Goal: Task Accomplishment & Management: Use online tool/utility

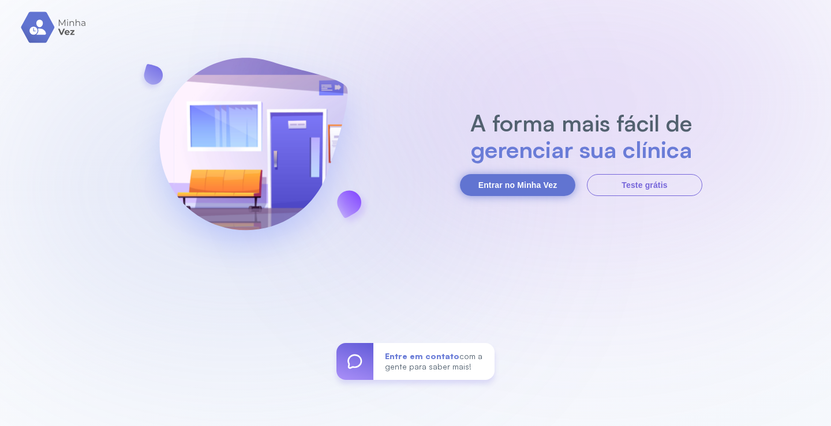
click at [516, 181] on button "Entrar no Minha Vez" at bounding box center [517, 185] width 115 height 22
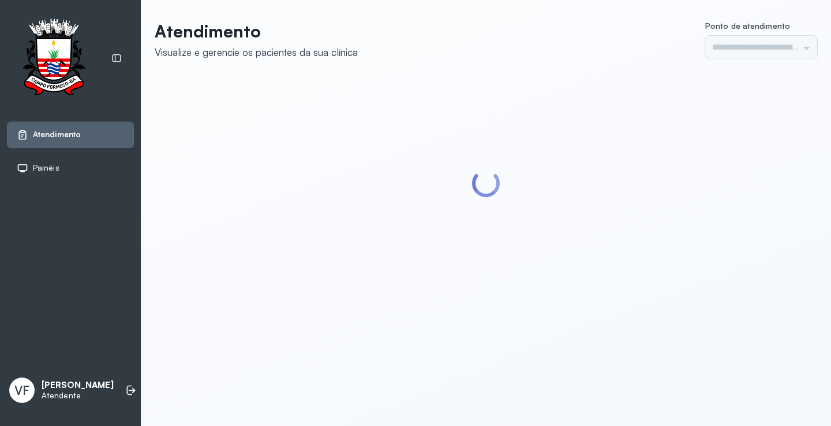
type input "*********"
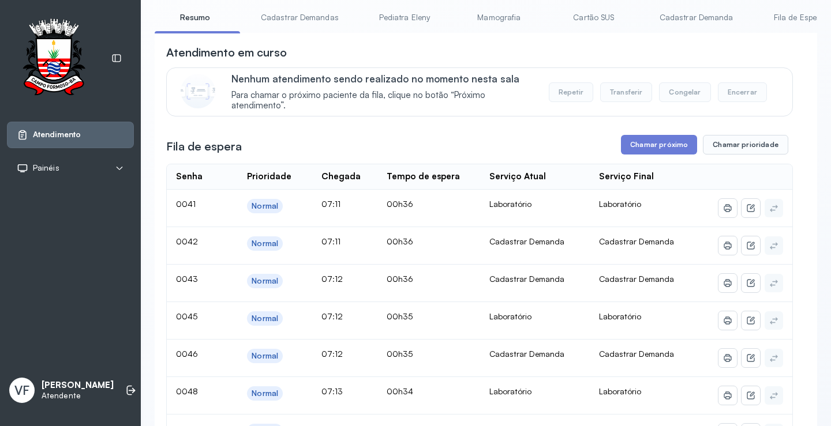
scroll to position [58, 0]
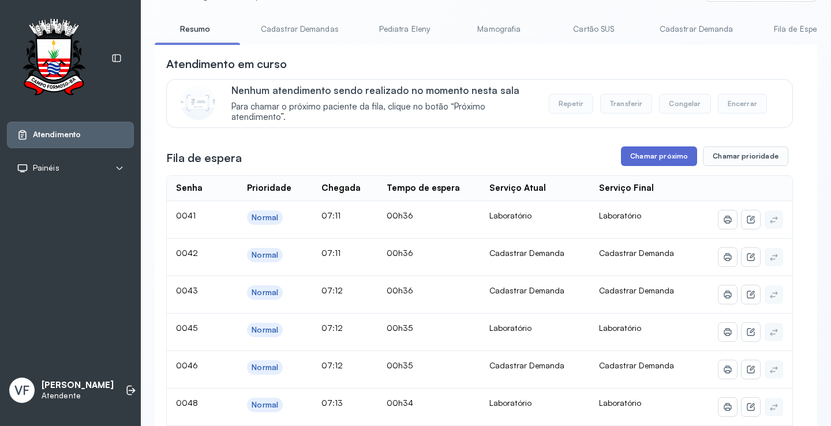
click at [624, 156] on button "Chamar próximo" at bounding box center [659, 157] width 76 height 20
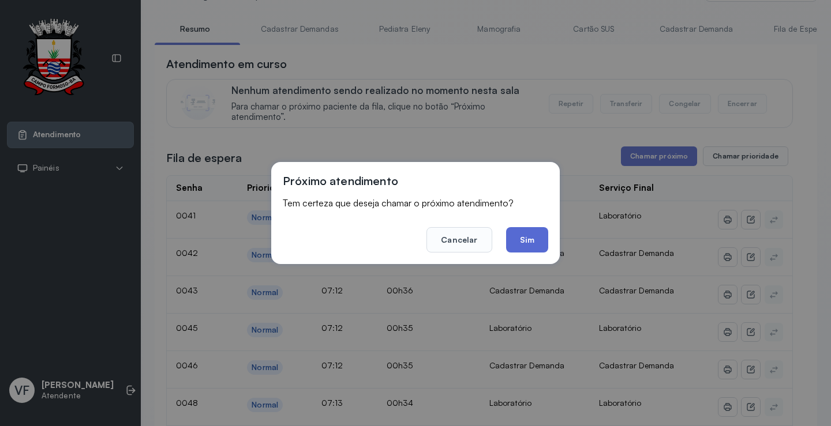
click at [533, 243] on button "Sim" at bounding box center [527, 239] width 42 height 25
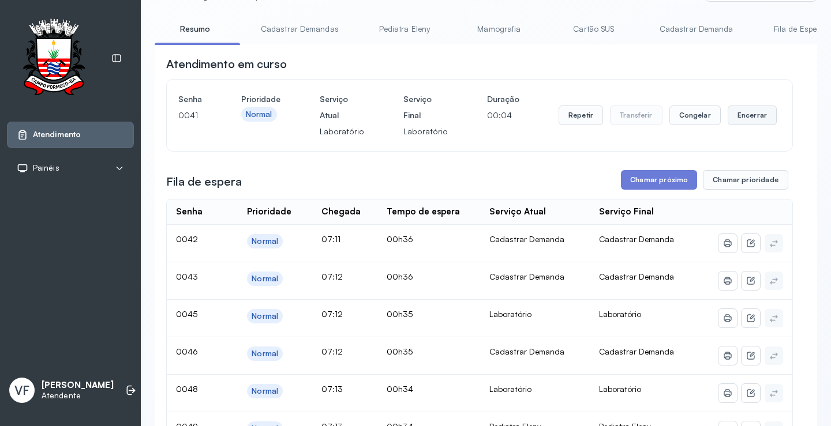
click at [736, 112] on button "Encerrar" at bounding box center [752, 116] width 49 height 20
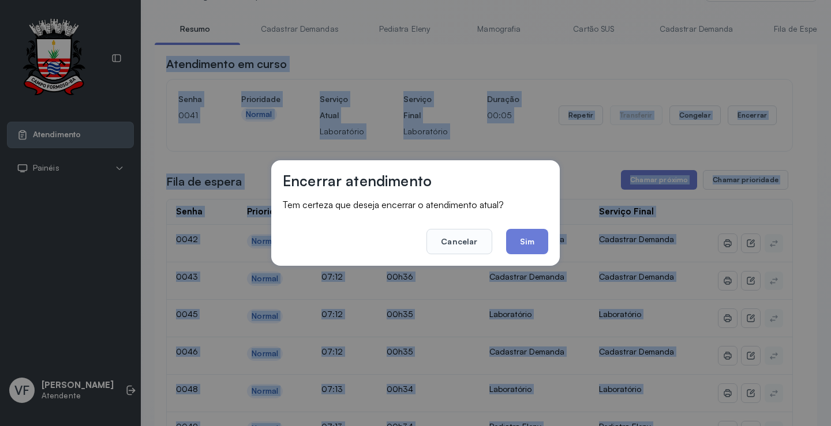
click at [528, 241] on button "Sim" at bounding box center [527, 241] width 42 height 25
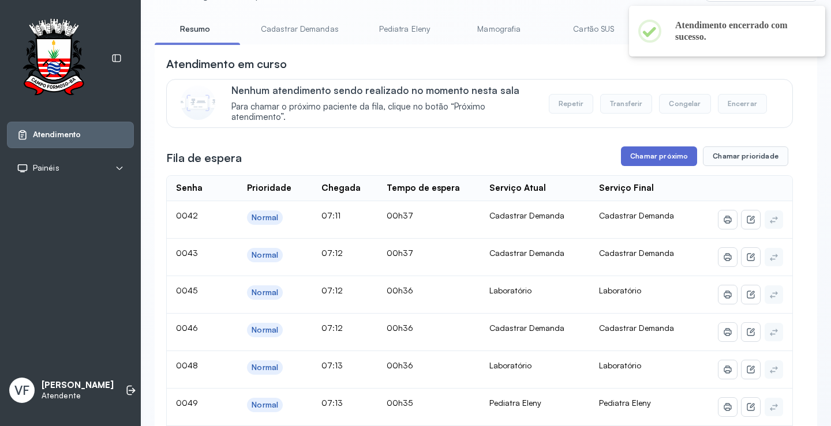
click at [648, 159] on button "Chamar próximo" at bounding box center [659, 157] width 76 height 20
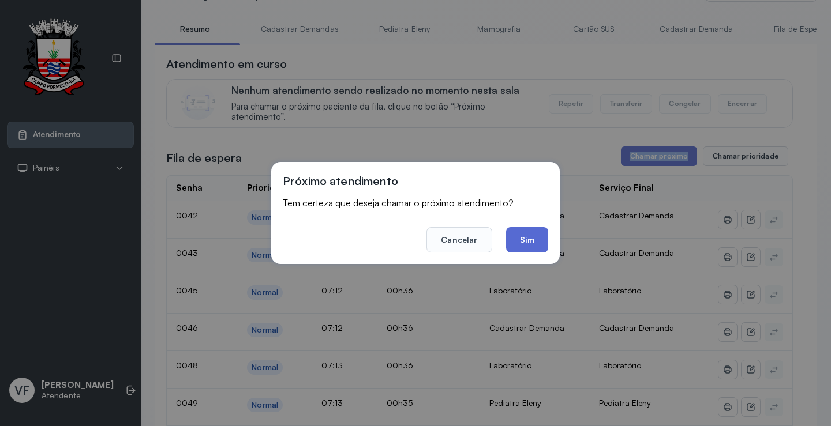
click at [526, 234] on button "Sim" at bounding box center [527, 239] width 42 height 25
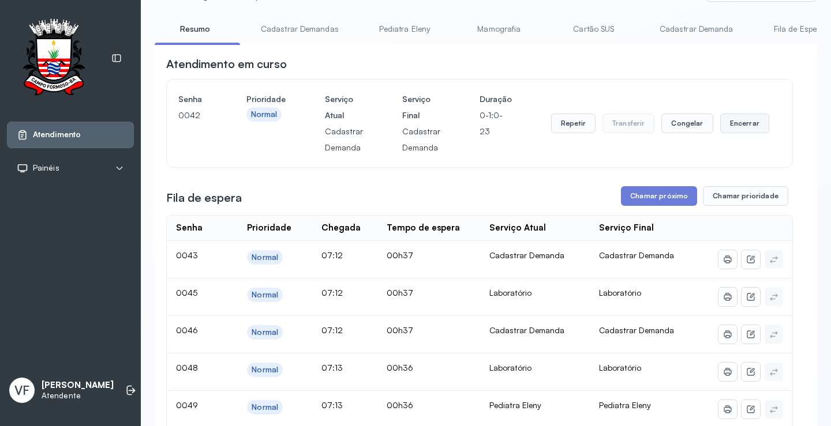
click at [736, 119] on button "Encerrar" at bounding box center [744, 124] width 49 height 20
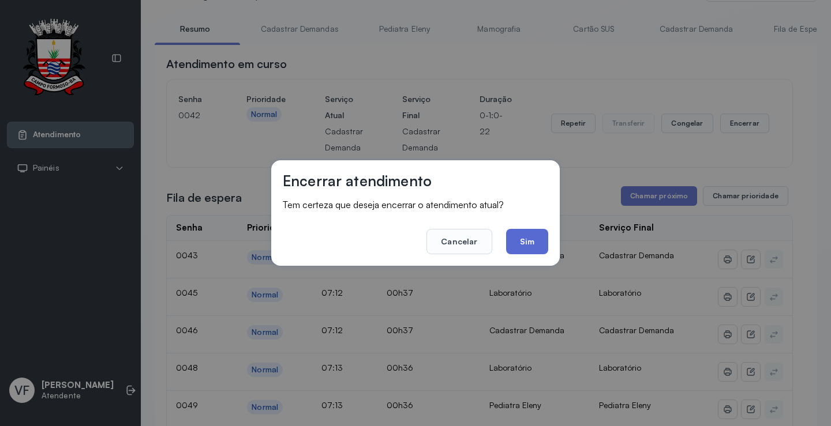
click at [526, 243] on button "Sim" at bounding box center [527, 241] width 42 height 25
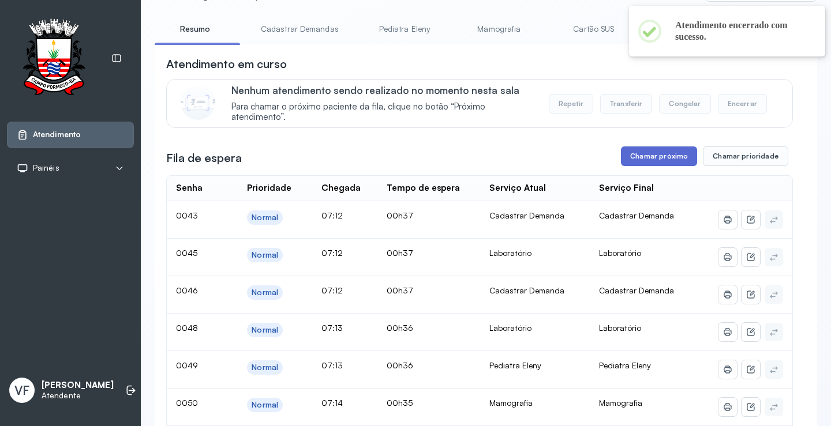
click at [655, 157] on button "Chamar próximo" at bounding box center [659, 157] width 76 height 20
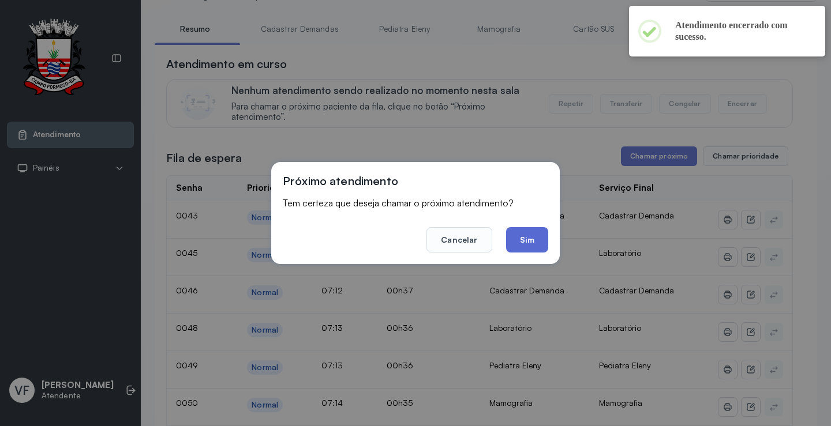
click at [521, 237] on button "Sim" at bounding box center [527, 239] width 42 height 25
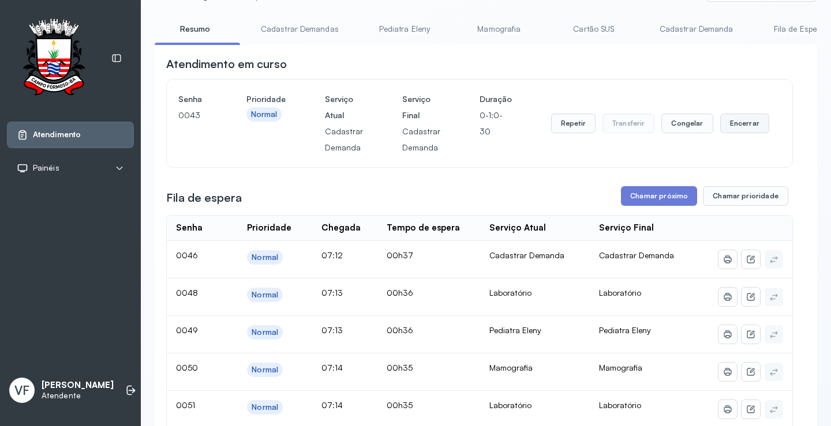
click at [737, 126] on button "Encerrar" at bounding box center [744, 124] width 49 height 20
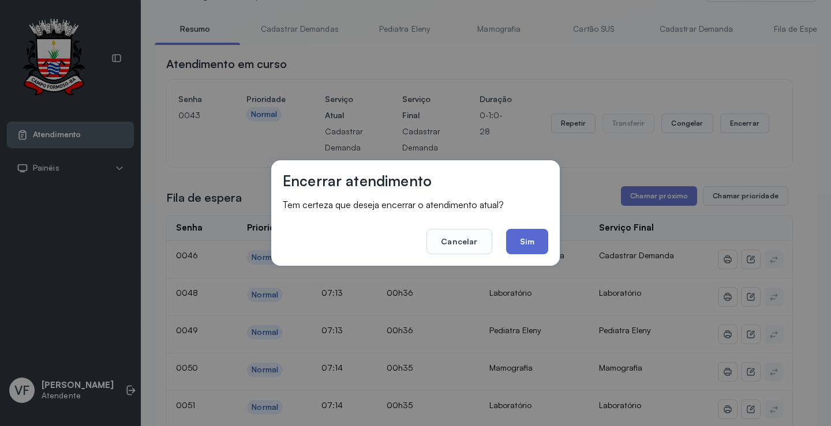
click at [518, 230] on button "Sim" at bounding box center [527, 241] width 42 height 25
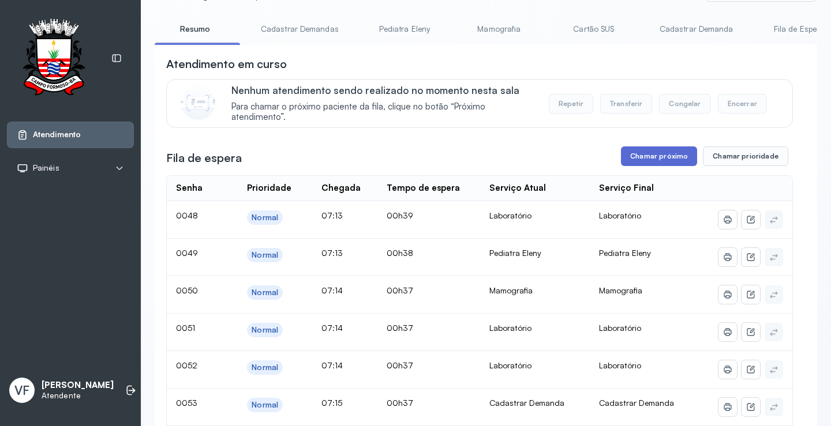
click at [653, 156] on button "Chamar próximo" at bounding box center [659, 157] width 76 height 20
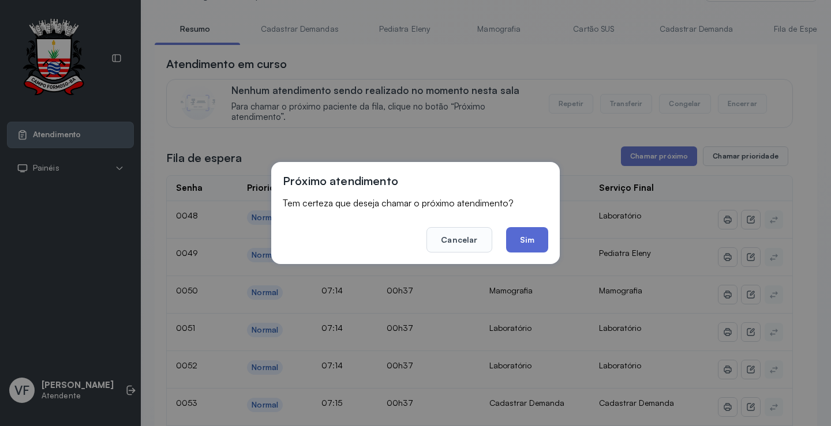
click at [524, 236] on button "Sim" at bounding box center [527, 239] width 42 height 25
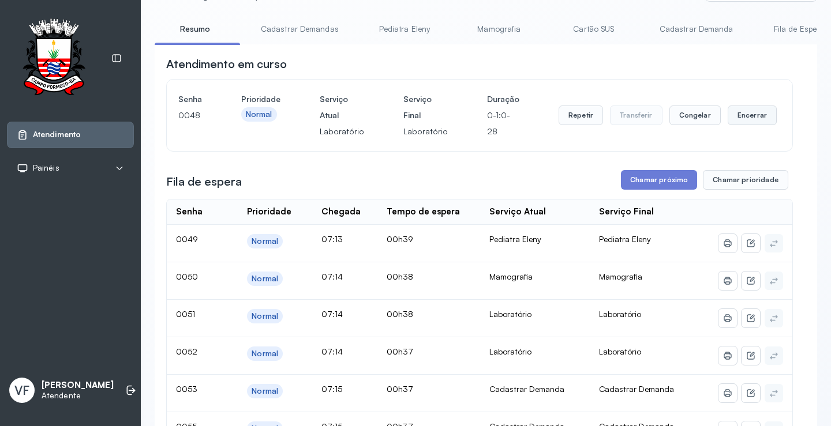
click at [734, 119] on button "Encerrar" at bounding box center [752, 116] width 49 height 20
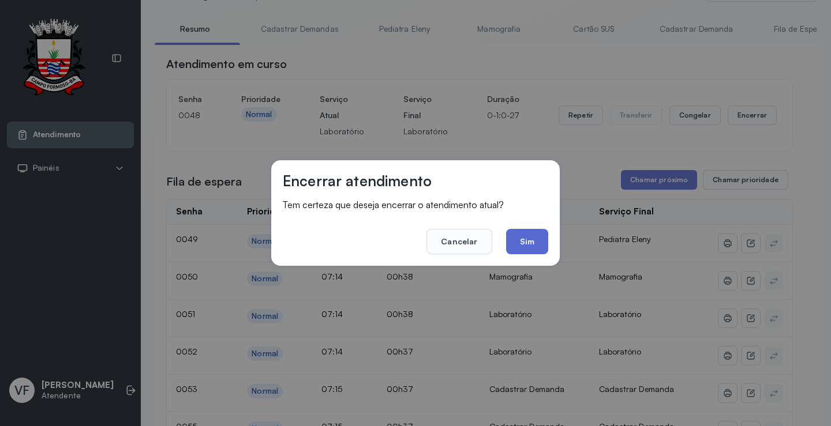
click at [526, 243] on button "Sim" at bounding box center [527, 241] width 42 height 25
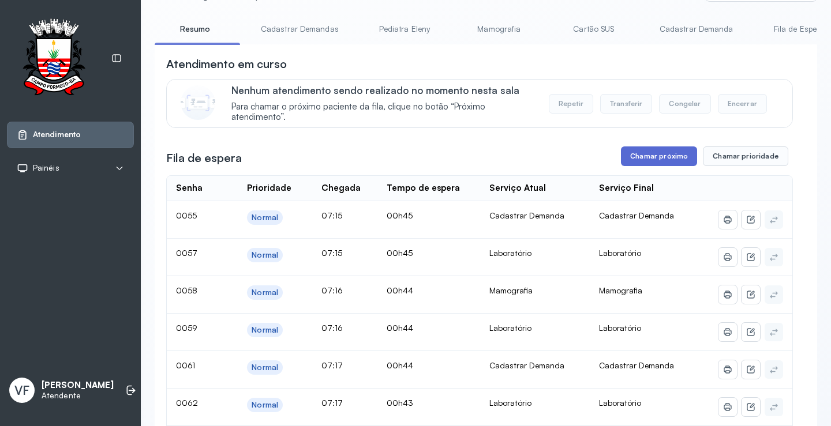
click at [661, 157] on button "Chamar próximo" at bounding box center [659, 157] width 76 height 20
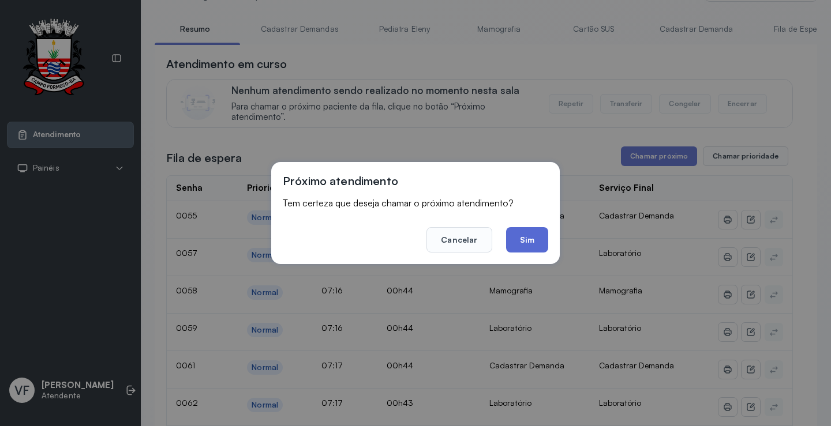
click at [523, 238] on button "Sim" at bounding box center [527, 239] width 42 height 25
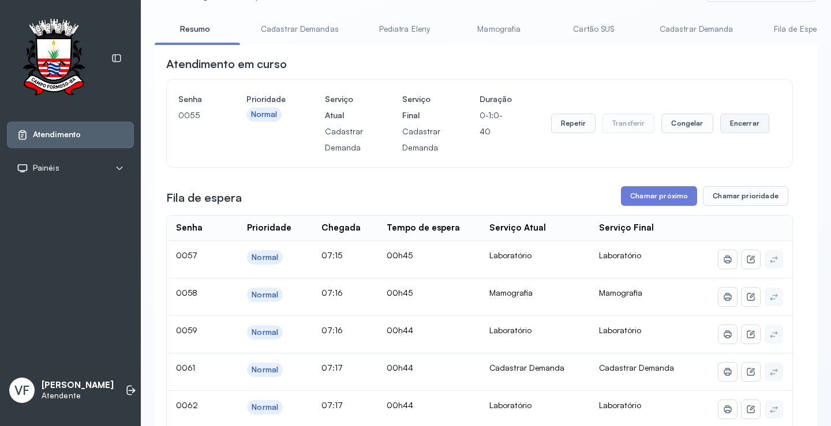
click at [730, 123] on button "Encerrar" at bounding box center [744, 124] width 49 height 20
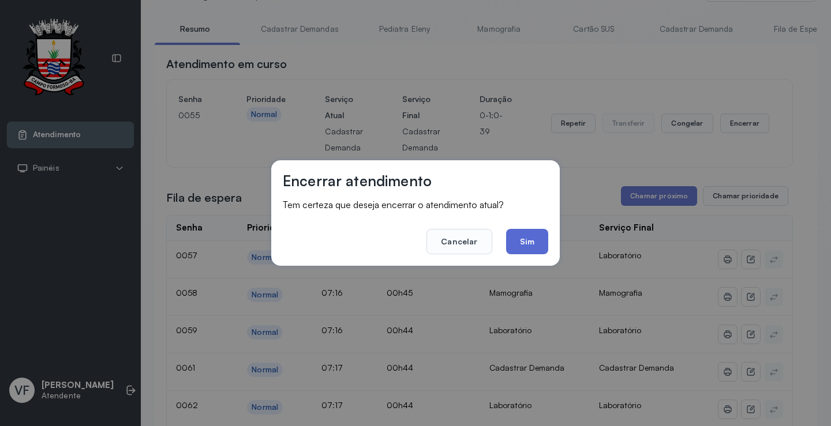
click at [519, 244] on button "Sim" at bounding box center [527, 241] width 42 height 25
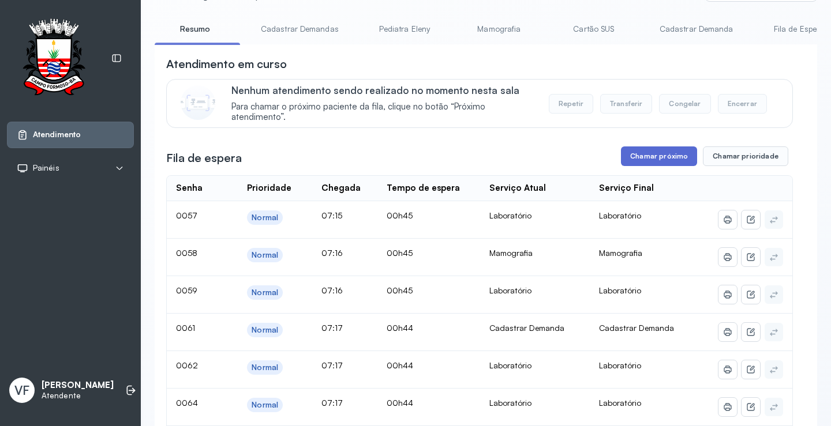
click at [649, 158] on button "Chamar próximo" at bounding box center [659, 157] width 76 height 20
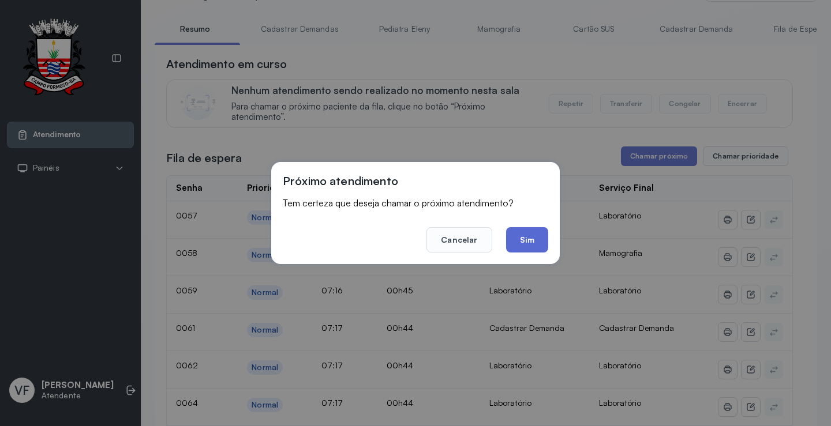
click at [530, 235] on button "Sim" at bounding box center [527, 239] width 42 height 25
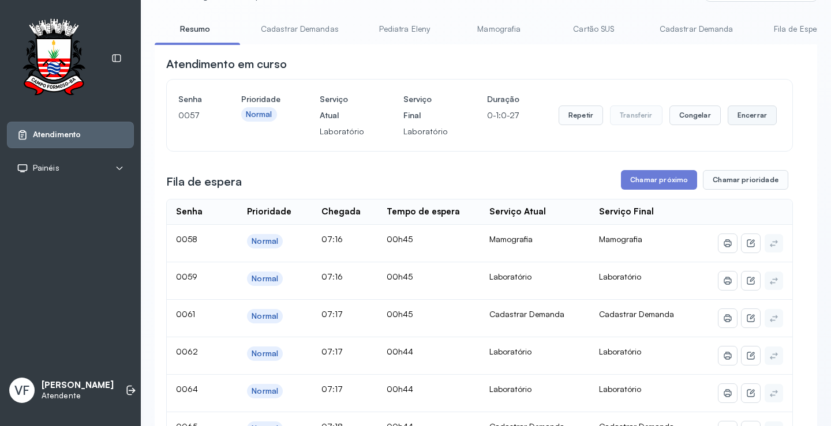
click at [732, 116] on button "Encerrar" at bounding box center [752, 116] width 49 height 20
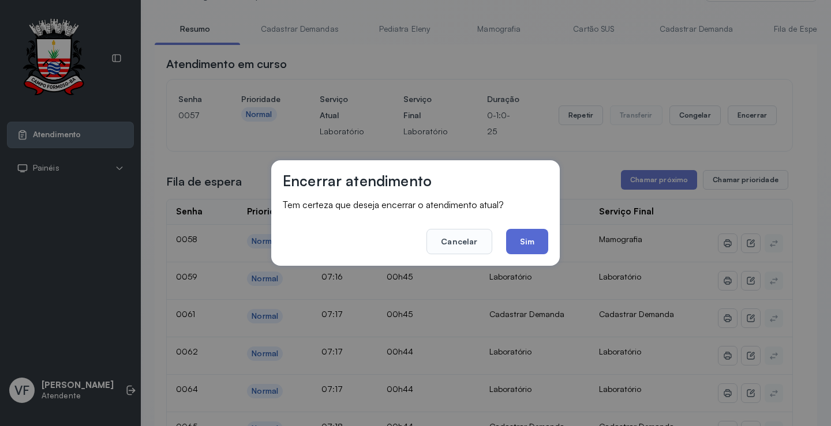
click at [521, 237] on button "Sim" at bounding box center [527, 241] width 42 height 25
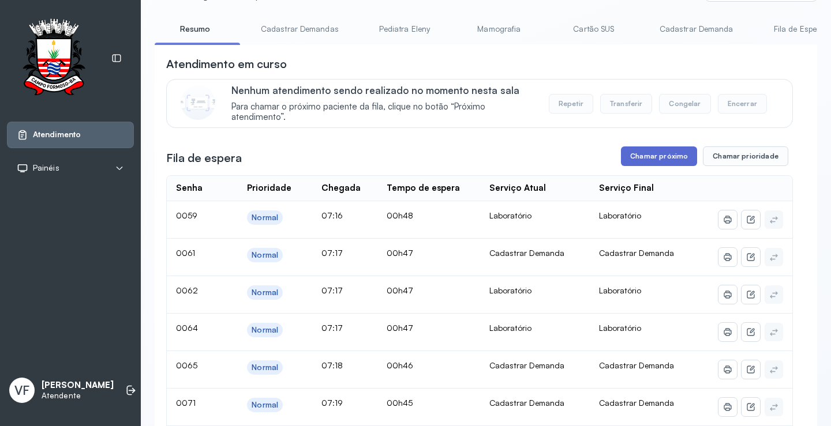
click at [644, 155] on button "Chamar próximo" at bounding box center [659, 157] width 76 height 20
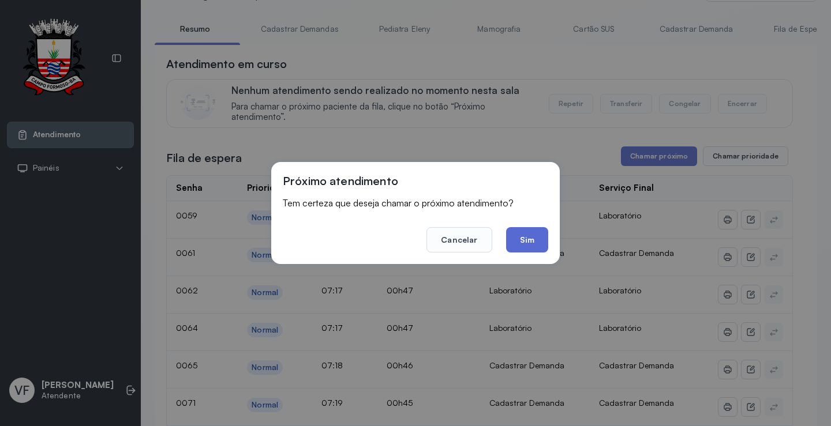
click at [529, 236] on button "Sim" at bounding box center [527, 239] width 42 height 25
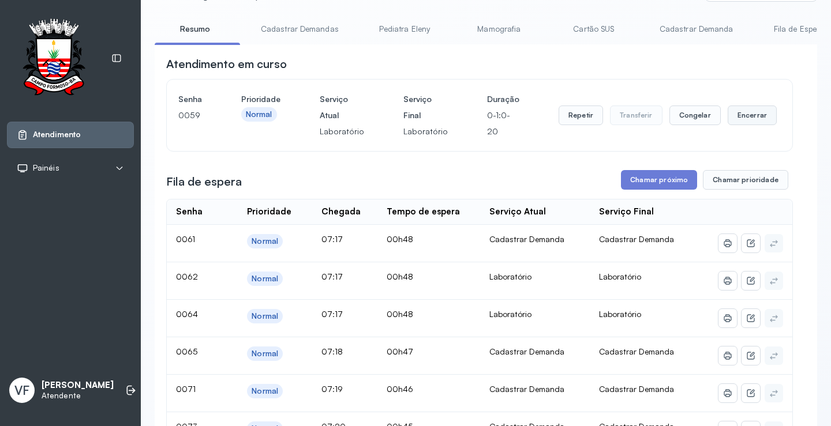
click at [745, 114] on button "Encerrar" at bounding box center [752, 116] width 49 height 20
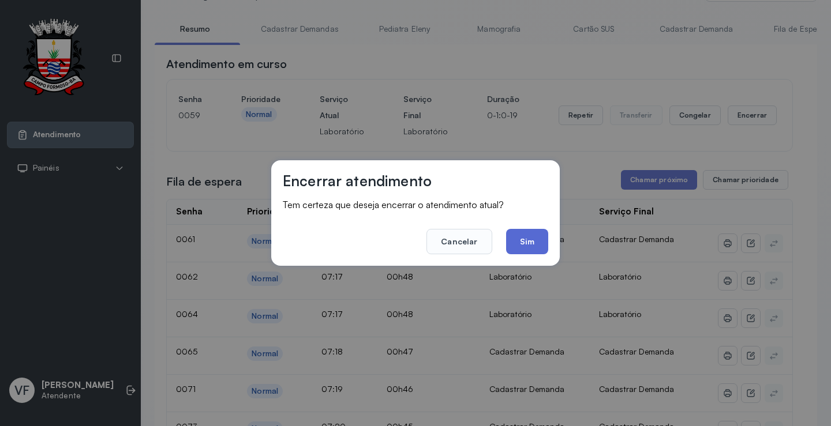
click at [526, 241] on button "Sim" at bounding box center [527, 241] width 42 height 25
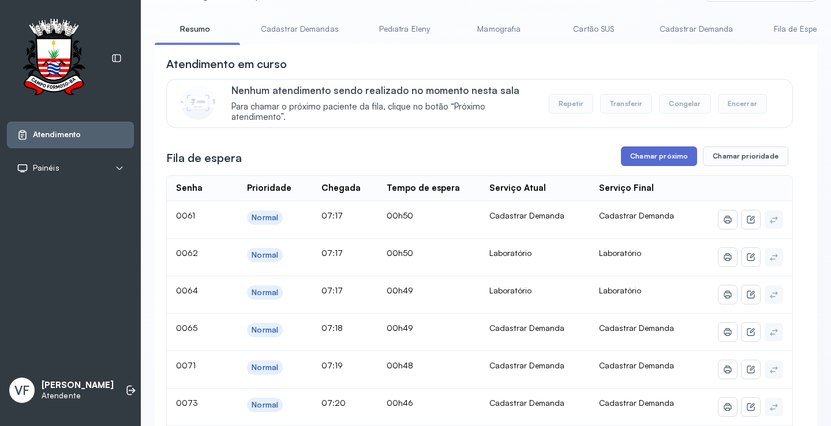
click at [653, 158] on button "Chamar próximo" at bounding box center [659, 157] width 76 height 20
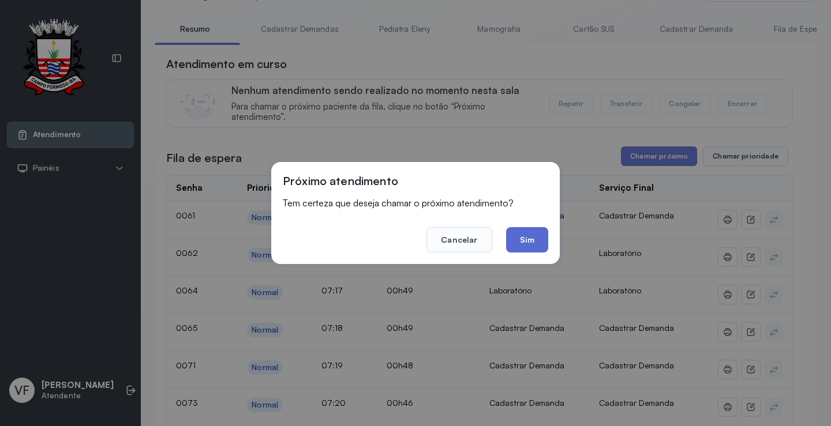
click at [524, 235] on button "Sim" at bounding box center [527, 239] width 42 height 25
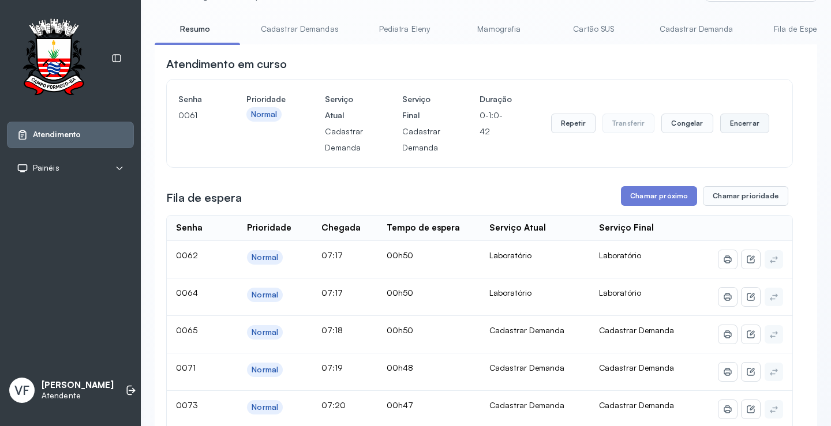
click at [736, 121] on button "Encerrar" at bounding box center [744, 124] width 49 height 20
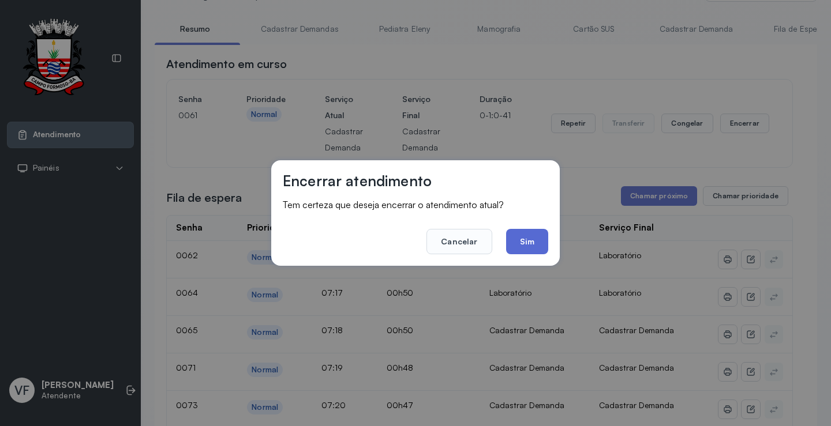
click at [524, 243] on button "Sim" at bounding box center [527, 241] width 42 height 25
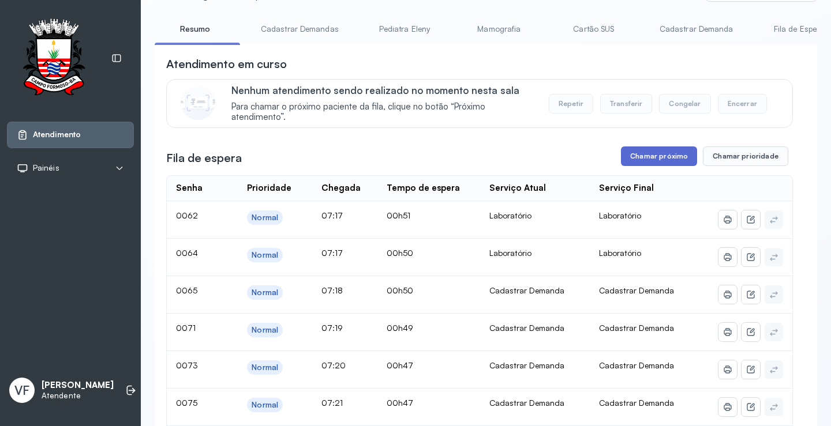
click at [645, 152] on button "Chamar próximo" at bounding box center [659, 157] width 76 height 20
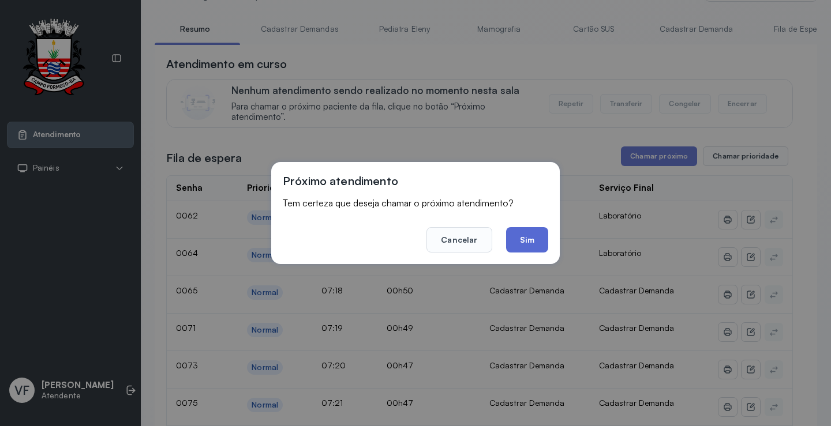
click at [535, 233] on button "Sim" at bounding box center [527, 239] width 42 height 25
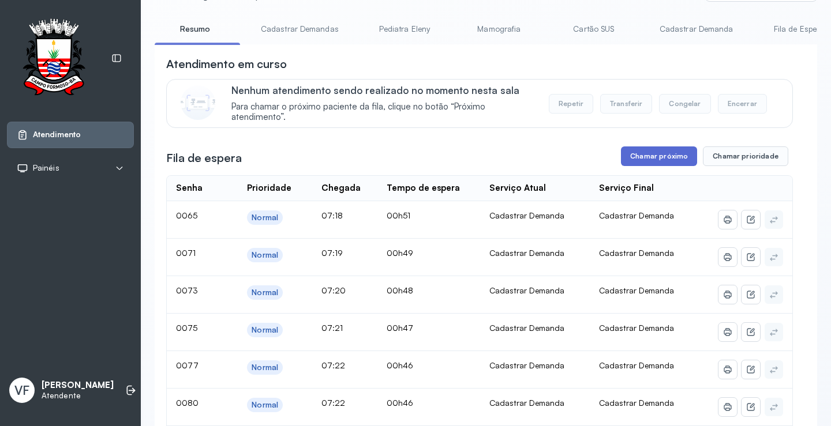
click at [658, 158] on button "Chamar próximo" at bounding box center [659, 157] width 76 height 20
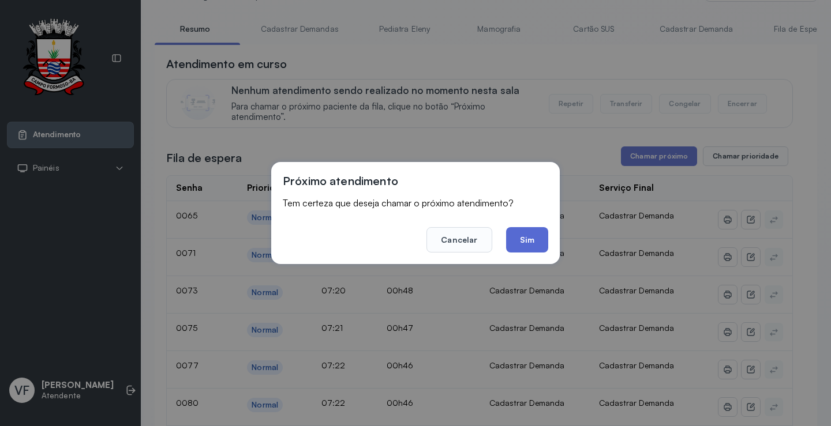
click at [518, 237] on button "Sim" at bounding box center [527, 239] width 42 height 25
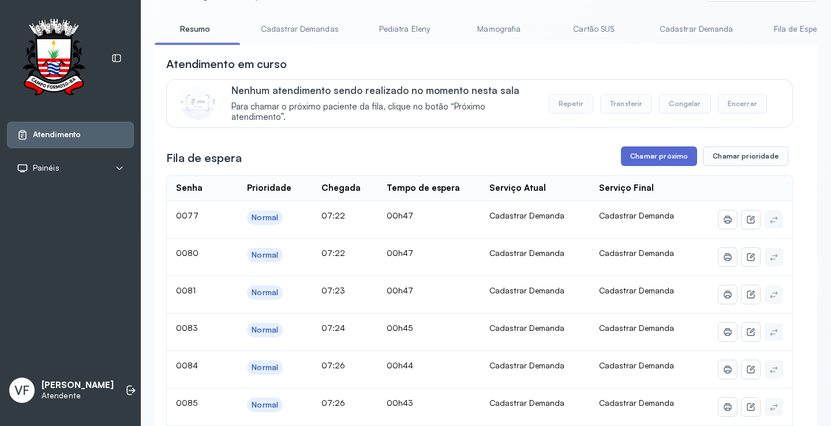
click at [654, 157] on button "Chamar próximo" at bounding box center [659, 157] width 76 height 20
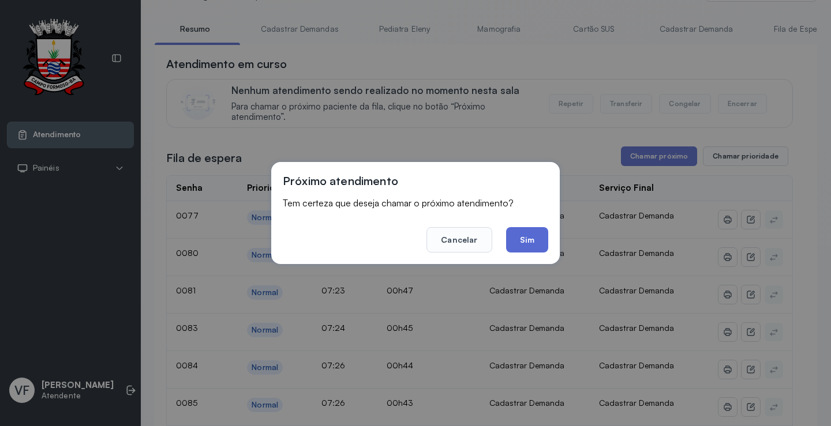
click at [534, 242] on button "Sim" at bounding box center [527, 239] width 42 height 25
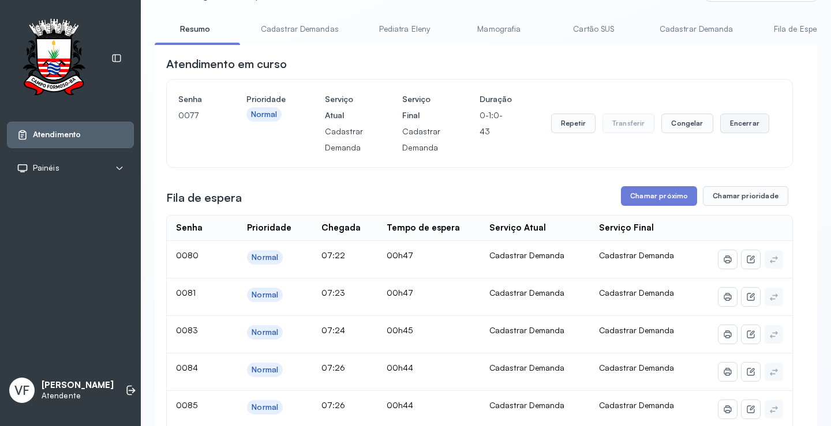
click at [736, 124] on button "Encerrar" at bounding box center [744, 124] width 49 height 20
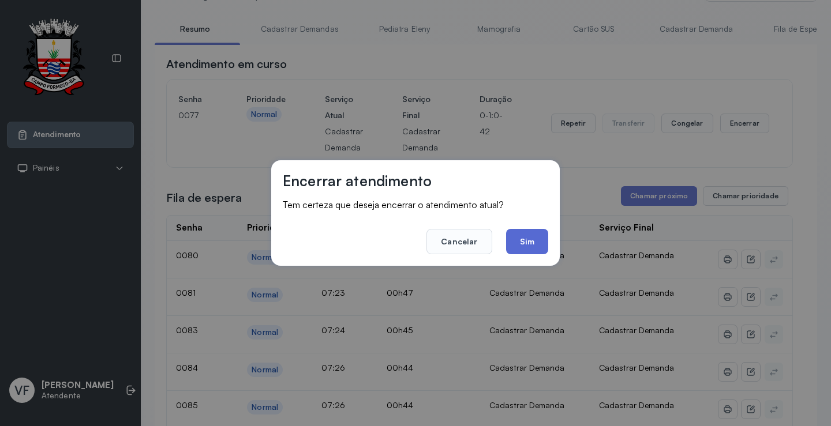
click at [526, 237] on button "Sim" at bounding box center [527, 241] width 42 height 25
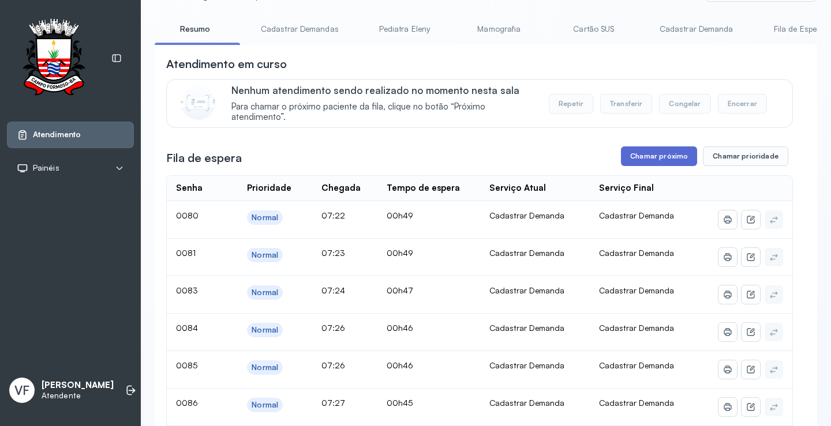
click at [658, 158] on button "Chamar próximo" at bounding box center [659, 157] width 76 height 20
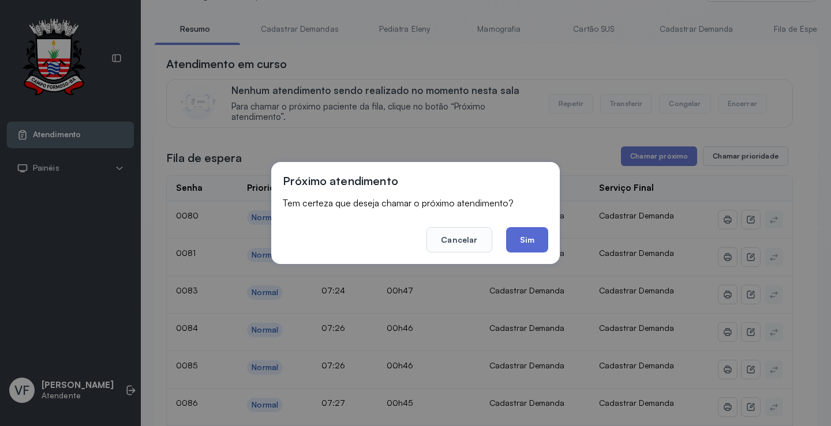
click at [525, 241] on button "Sim" at bounding box center [527, 239] width 42 height 25
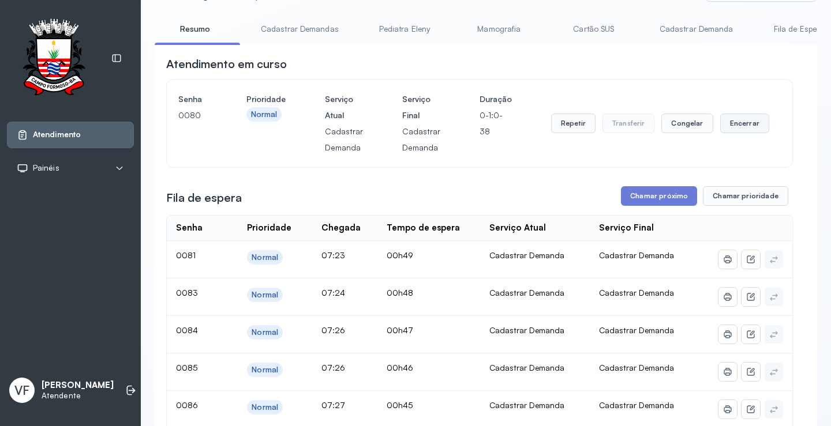
click at [736, 123] on button "Encerrar" at bounding box center [744, 124] width 49 height 20
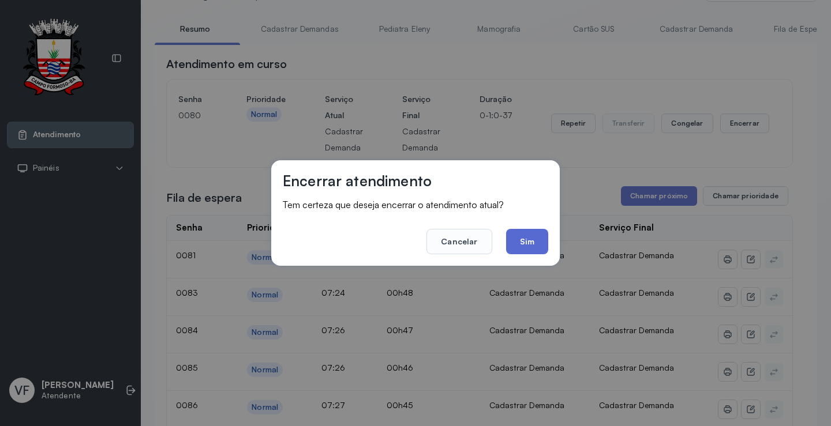
click at [529, 238] on button "Sim" at bounding box center [527, 241] width 42 height 25
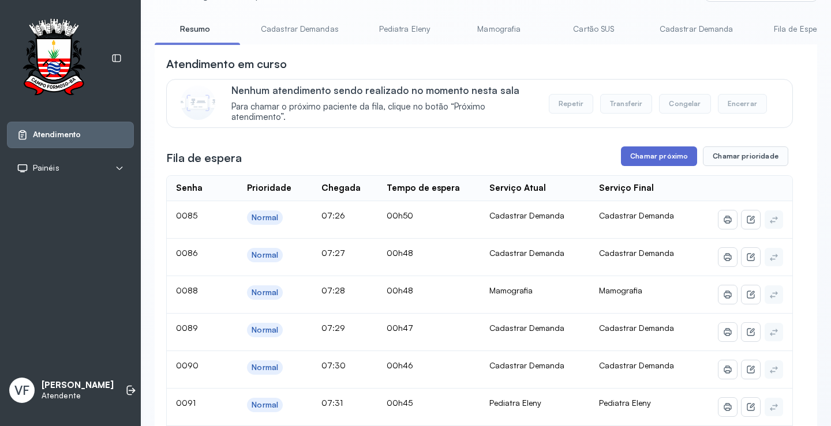
click at [653, 159] on button "Chamar próximo" at bounding box center [659, 157] width 76 height 20
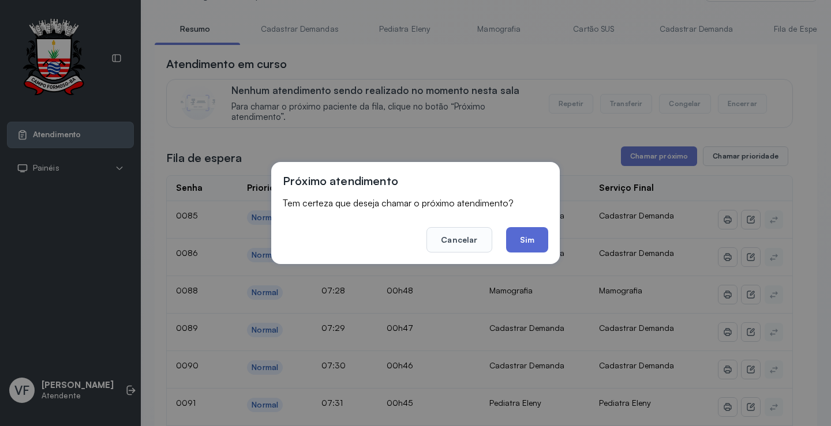
click at [531, 241] on button "Sim" at bounding box center [527, 239] width 42 height 25
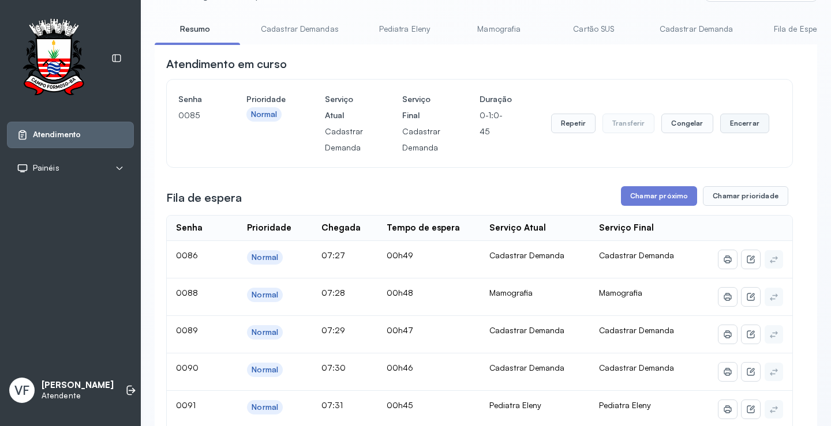
click at [744, 120] on button "Encerrar" at bounding box center [744, 124] width 49 height 20
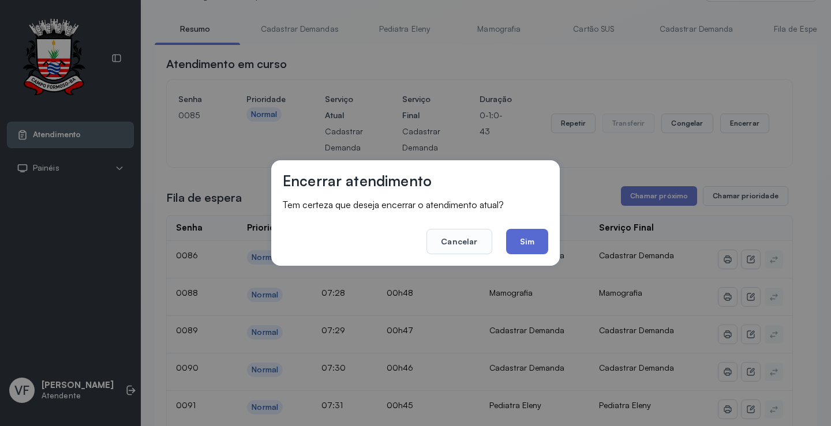
click at [518, 238] on button "Sim" at bounding box center [527, 241] width 42 height 25
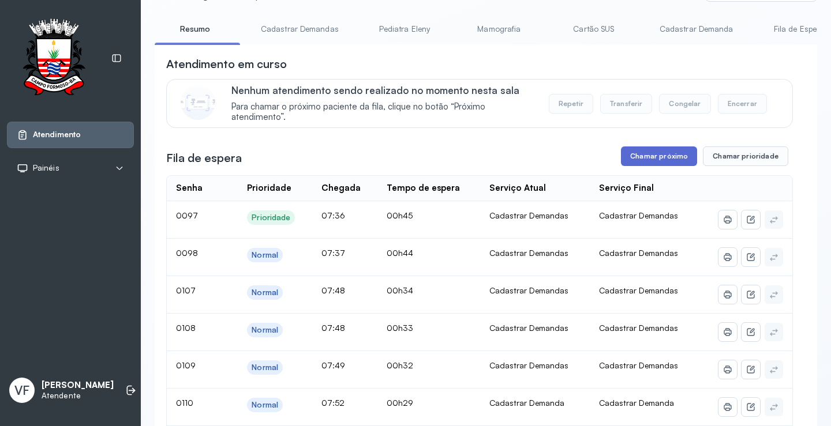
click at [672, 156] on button "Chamar próximo" at bounding box center [659, 157] width 76 height 20
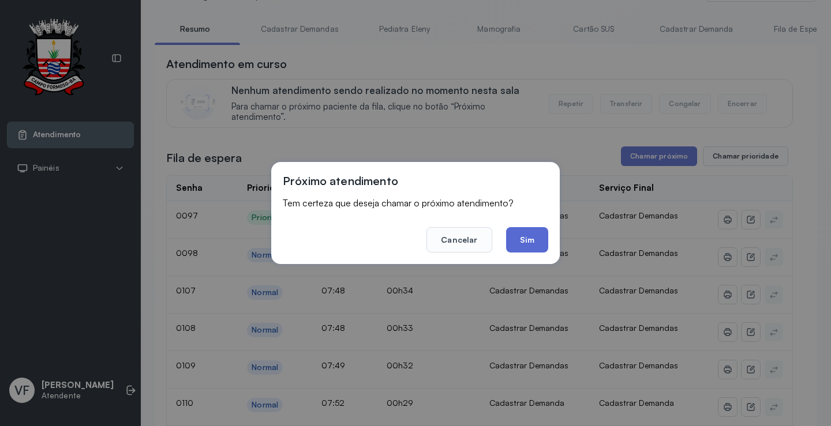
click at [531, 238] on button "Sim" at bounding box center [527, 239] width 42 height 25
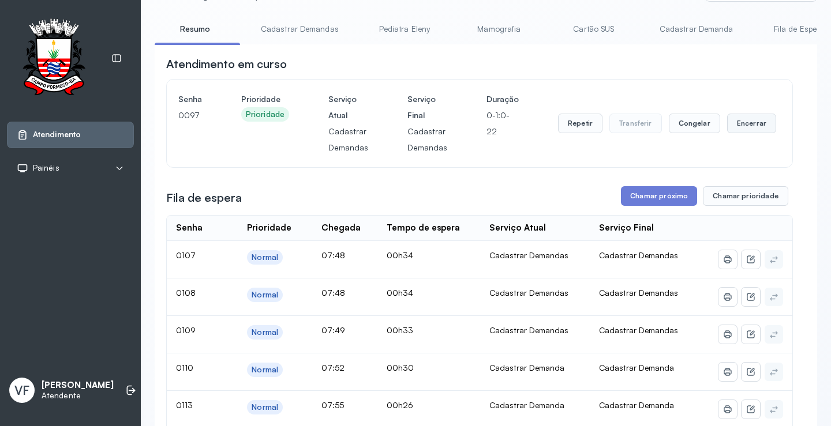
click at [747, 120] on button "Encerrar" at bounding box center [751, 124] width 49 height 20
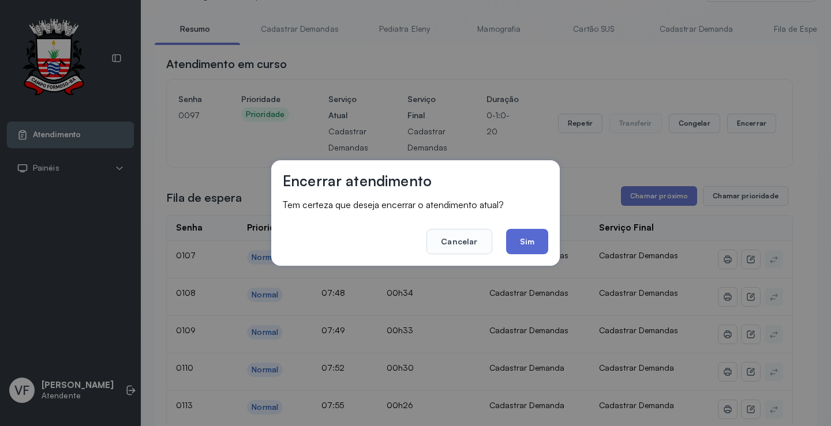
click at [529, 248] on button "Sim" at bounding box center [527, 241] width 42 height 25
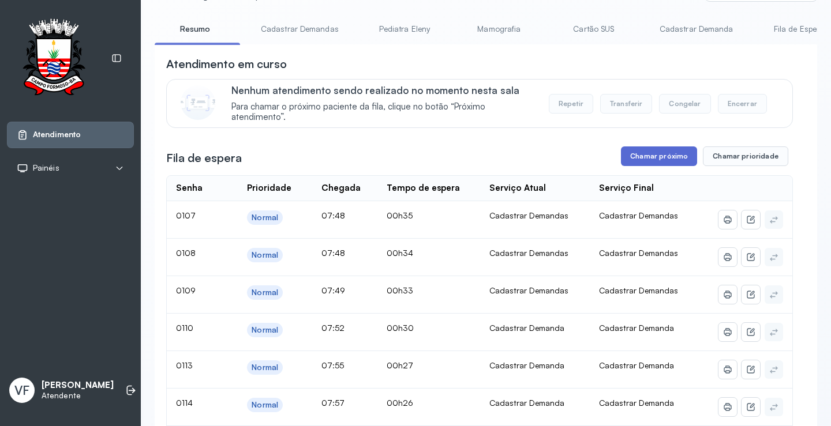
click at [664, 154] on button "Chamar próximo" at bounding box center [659, 157] width 76 height 20
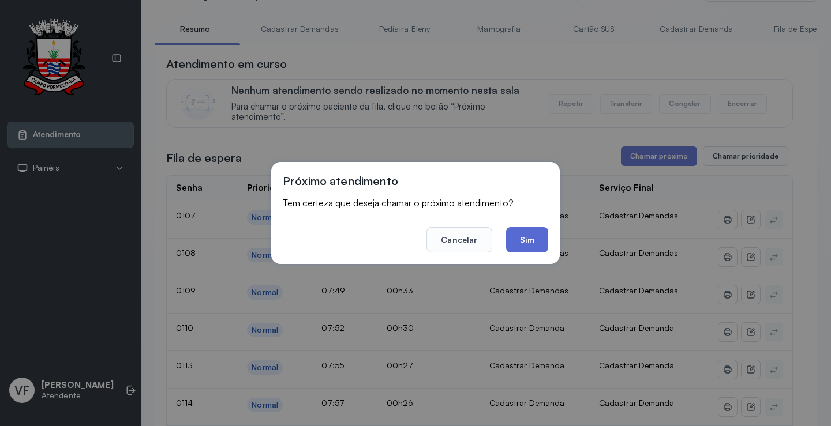
click at [523, 237] on button "Sim" at bounding box center [527, 239] width 42 height 25
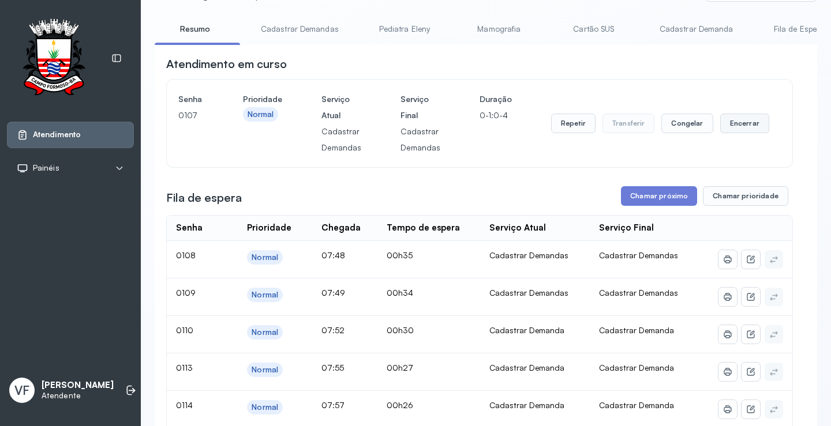
click at [737, 121] on button "Encerrar" at bounding box center [744, 124] width 49 height 20
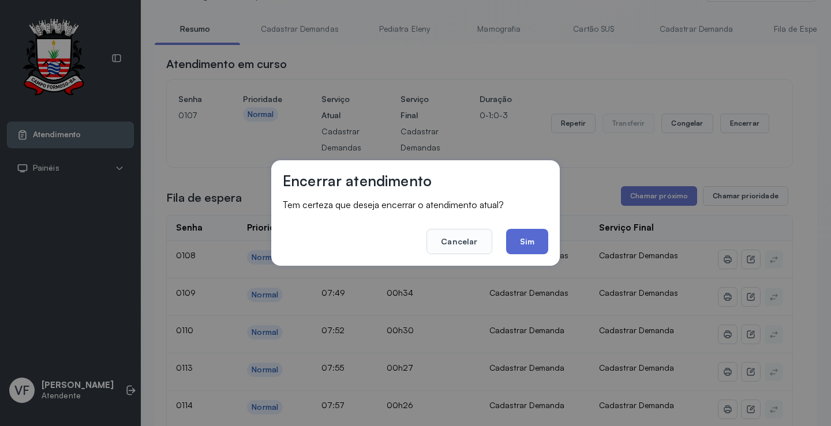
click at [526, 237] on button "Sim" at bounding box center [527, 241] width 42 height 25
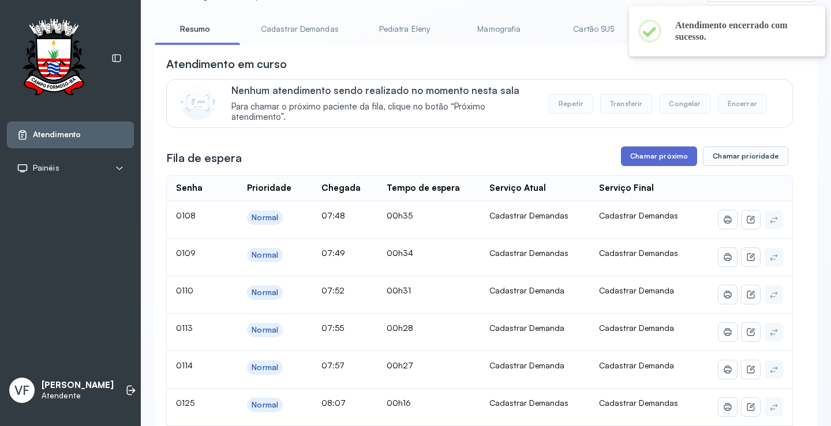
click at [661, 153] on button "Chamar próximo" at bounding box center [659, 157] width 76 height 20
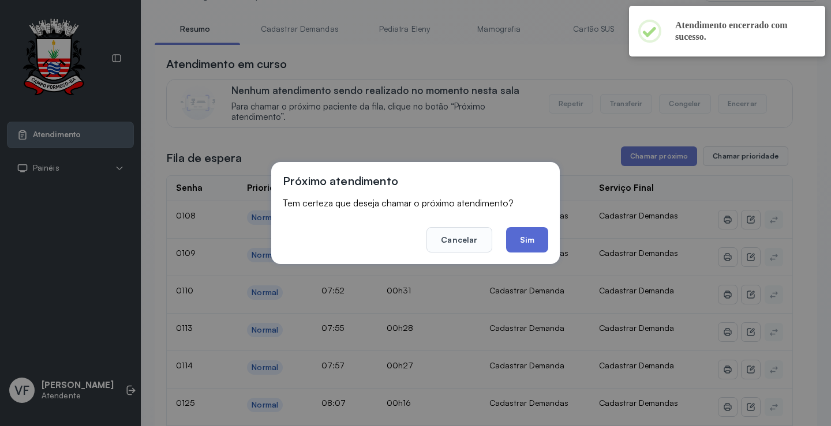
click at [533, 237] on button "Sim" at bounding box center [527, 239] width 42 height 25
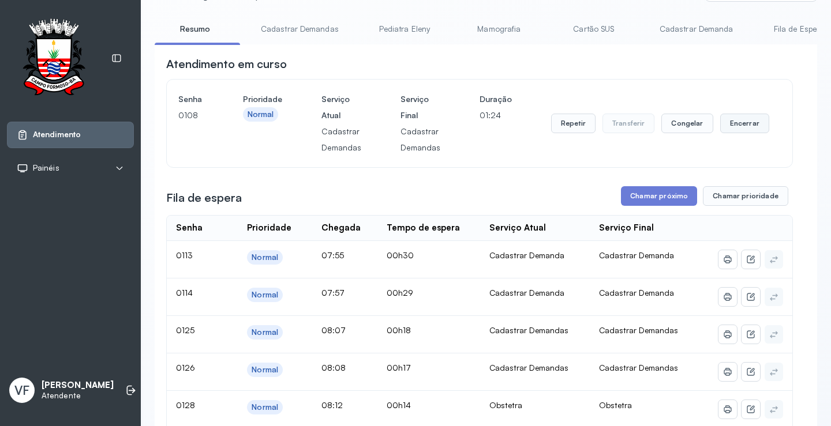
click at [732, 123] on button "Encerrar" at bounding box center [744, 124] width 49 height 20
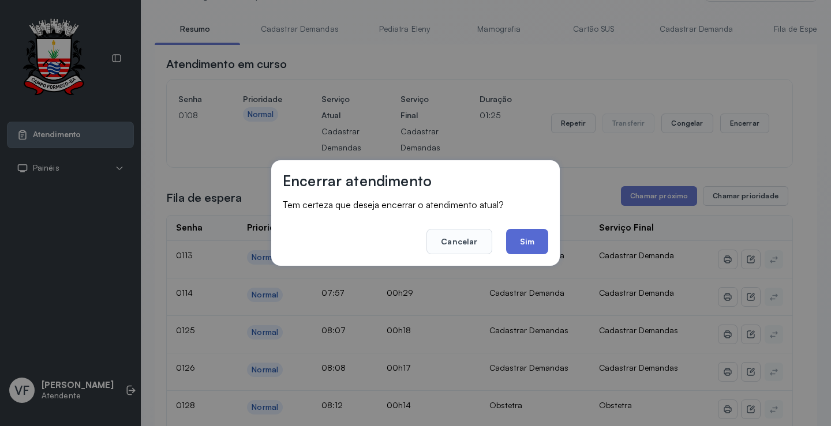
click at [525, 239] on button "Sim" at bounding box center [527, 241] width 42 height 25
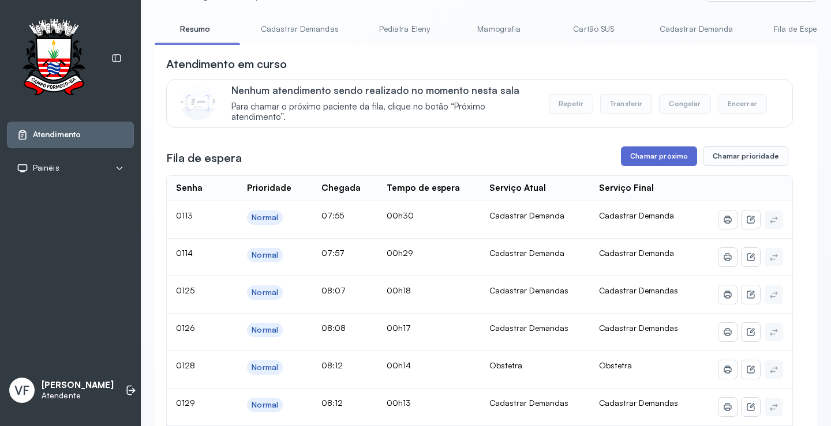
click at [664, 155] on button "Chamar próximo" at bounding box center [659, 157] width 76 height 20
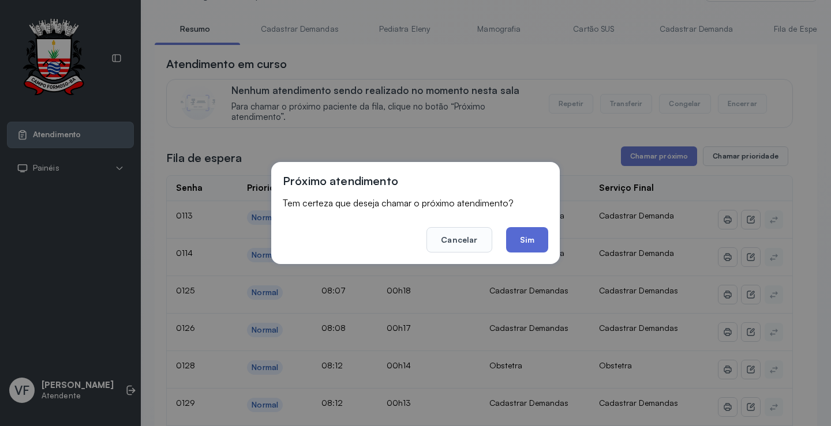
click at [539, 244] on button "Sim" at bounding box center [527, 239] width 42 height 25
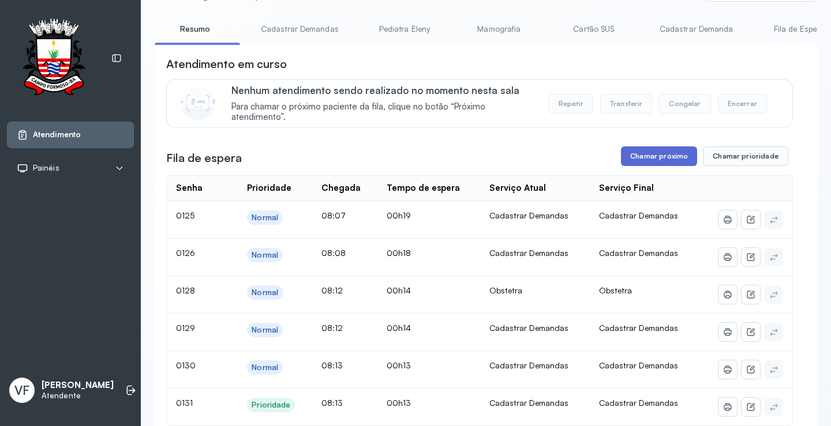
click at [653, 158] on button "Chamar próximo" at bounding box center [659, 157] width 76 height 20
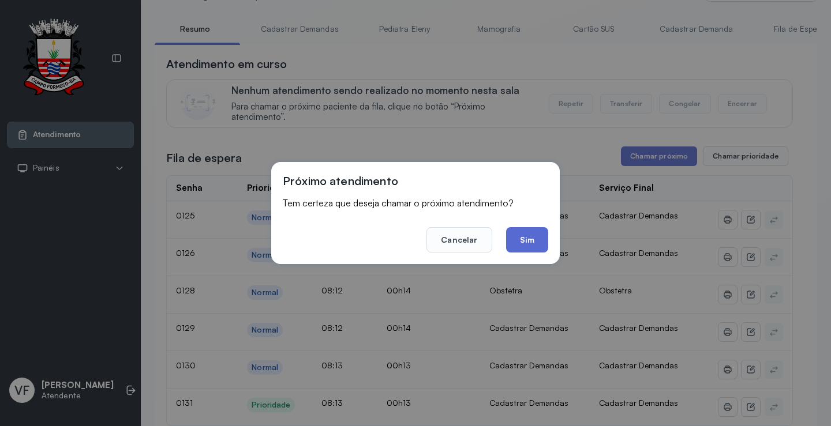
click at [531, 237] on button "Sim" at bounding box center [527, 239] width 42 height 25
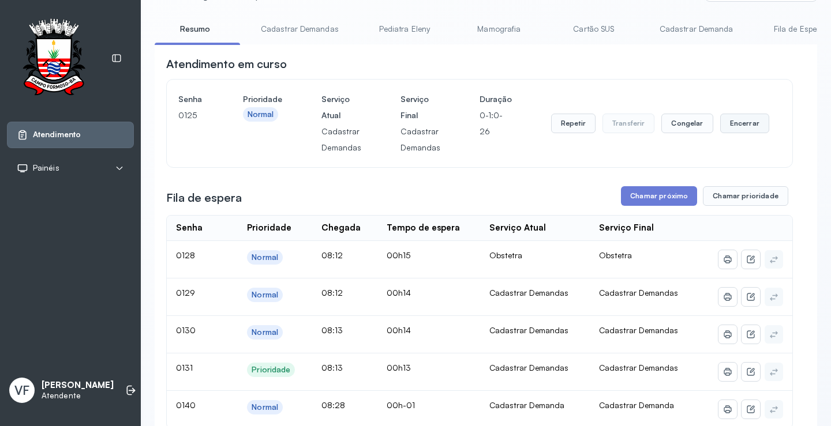
click at [737, 123] on button "Encerrar" at bounding box center [744, 124] width 49 height 20
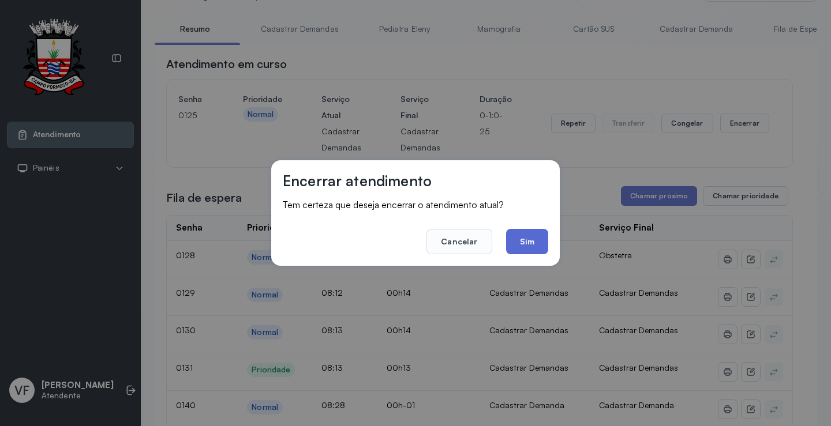
click at [530, 242] on button "Sim" at bounding box center [527, 241] width 42 height 25
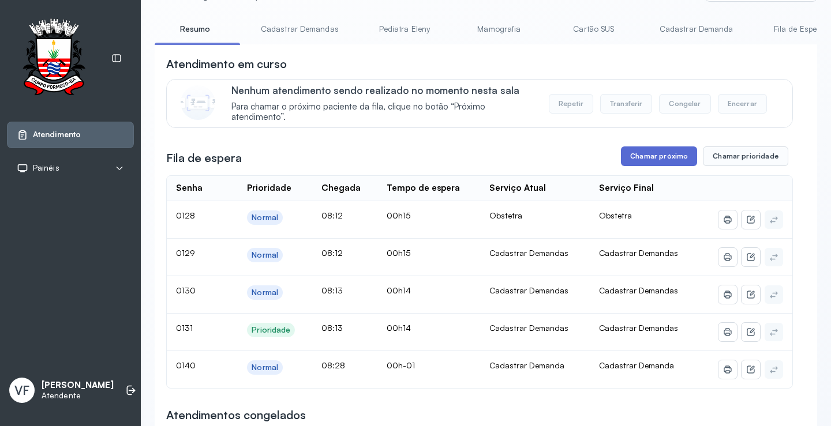
click at [664, 154] on button "Chamar próximo" at bounding box center [659, 157] width 76 height 20
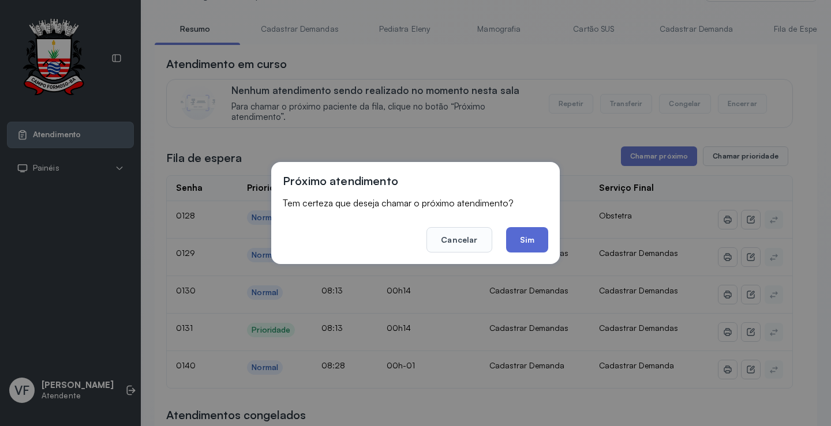
click at [526, 241] on button "Sim" at bounding box center [527, 239] width 42 height 25
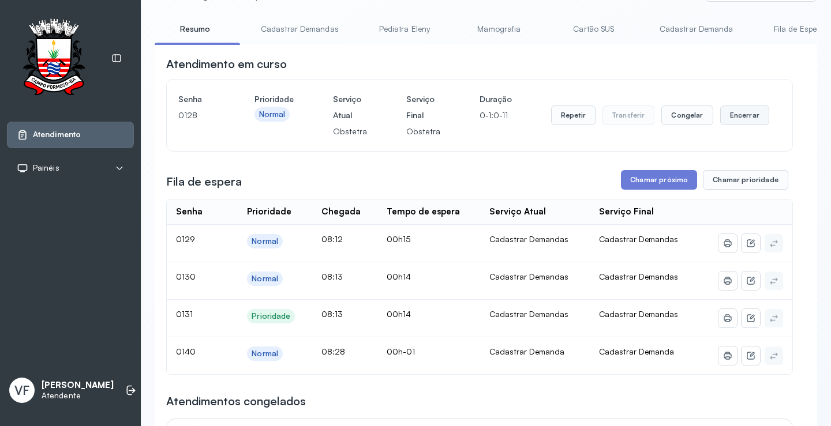
click at [732, 113] on button "Encerrar" at bounding box center [744, 116] width 49 height 20
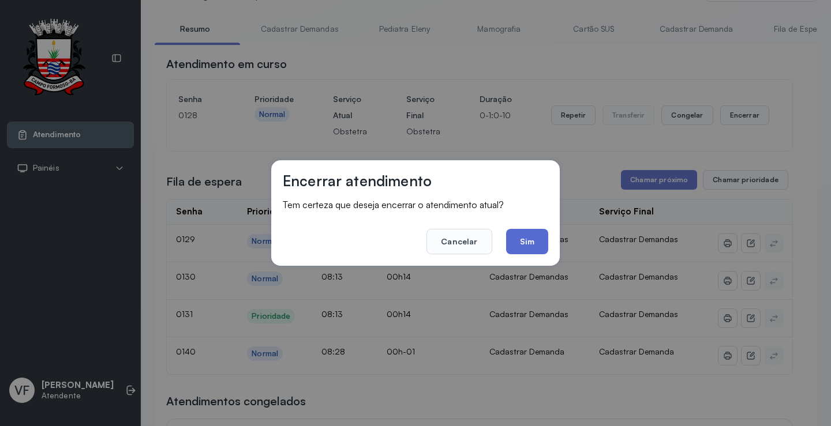
click at [527, 239] on button "Sim" at bounding box center [527, 241] width 42 height 25
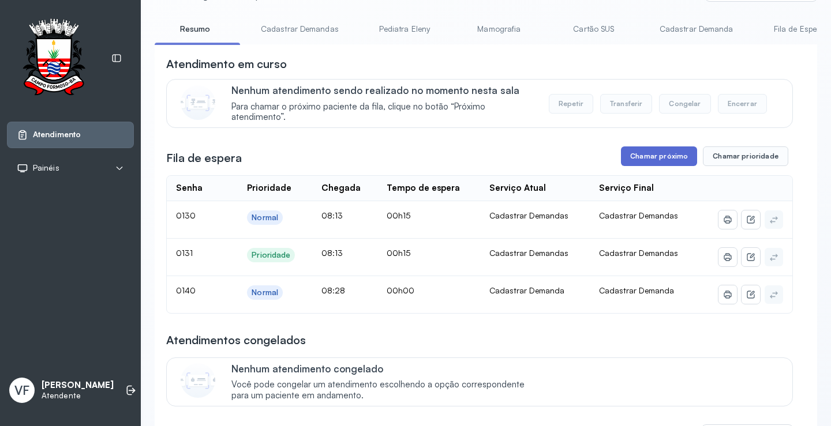
click at [644, 157] on button "Chamar próximo" at bounding box center [659, 157] width 76 height 20
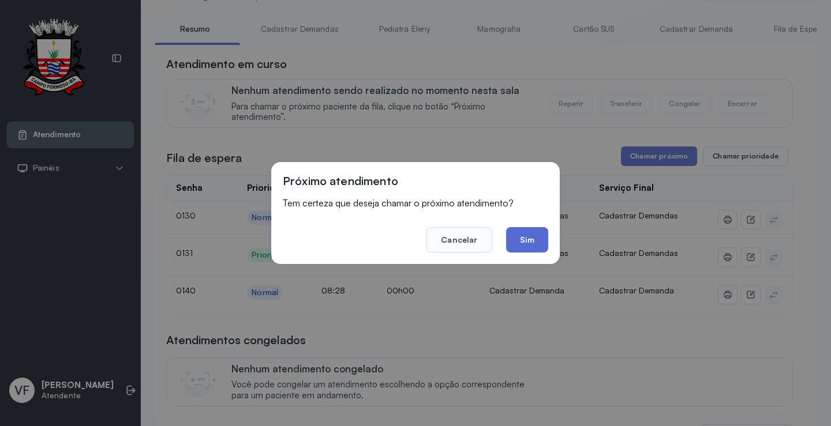
click at [530, 231] on button "Sim" at bounding box center [527, 239] width 42 height 25
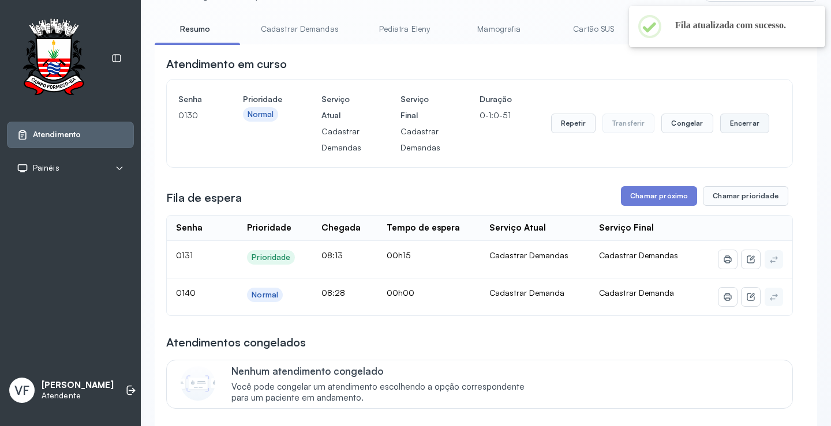
click at [732, 123] on button "Encerrar" at bounding box center [744, 124] width 49 height 20
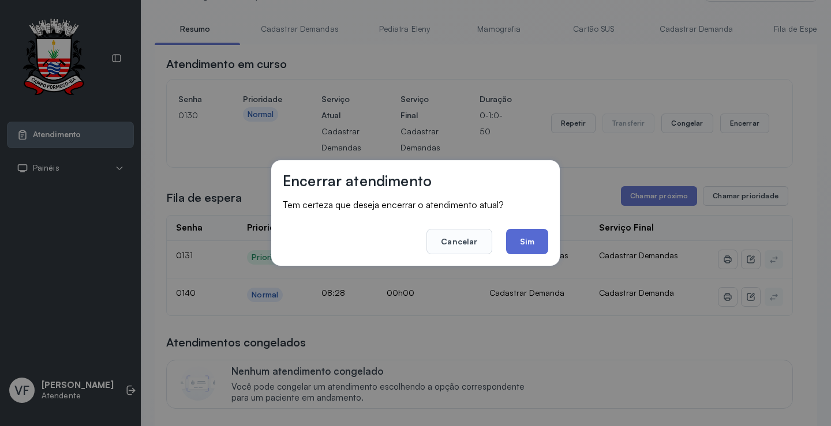
click at [518, 248] on button "Sim" at bounding box center [527, 241] width 42 height 25
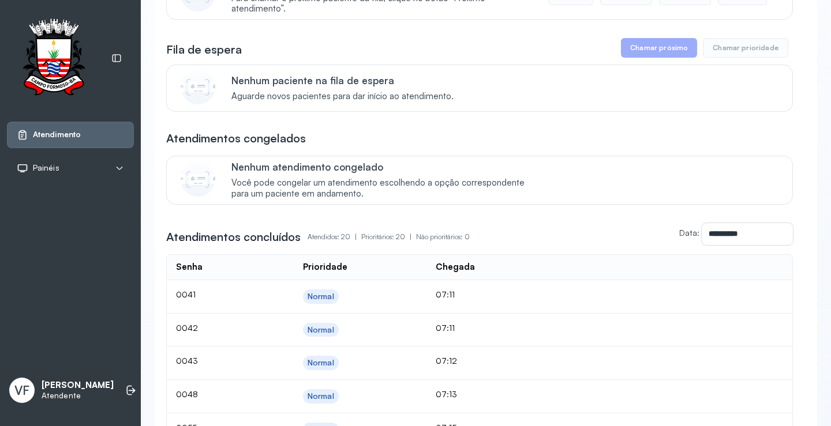
scroll to position [173, 0]
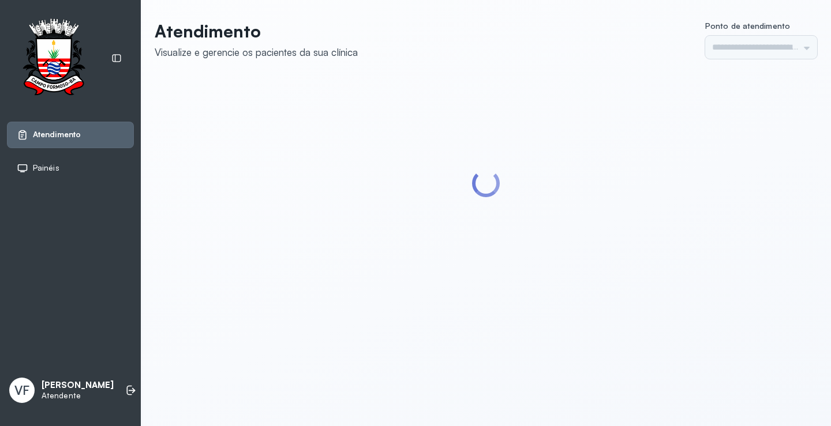
type input "*********"
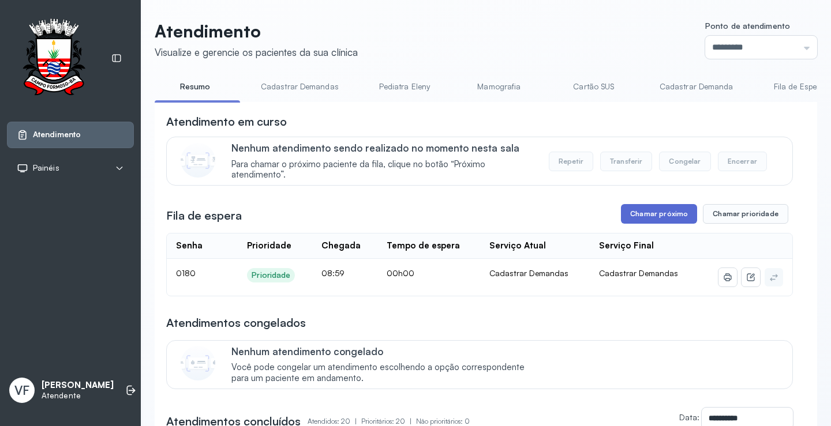
click at [651, 213] on button "Chamar próximo" at bounding box center [659, 214] width 76 height 20
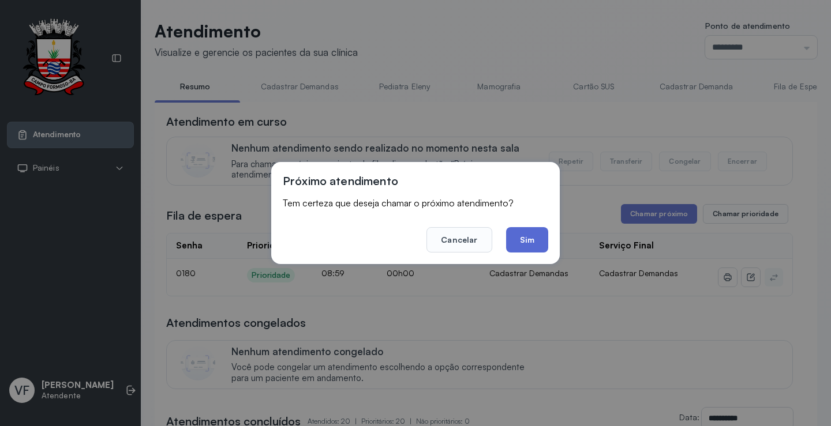
click at [530, 237] on button "Sim" at bounding box center [527, 239] width 42 height 25
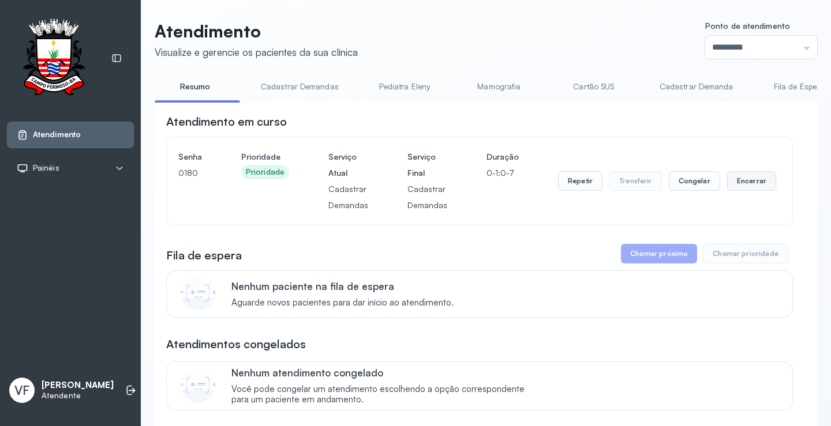
click at [741, 179] on button "Encerrar" at bounding box center [751, 181] width 49 height 20
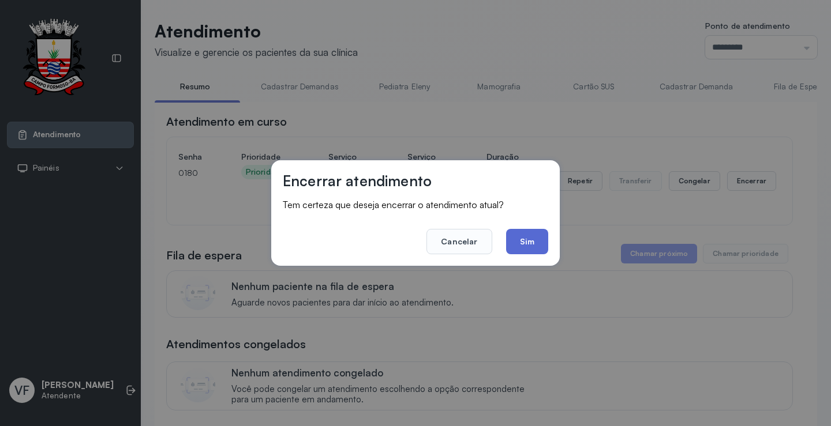
click at [528, 239] on button "Sim" at bounding box center [527, 241] width 42 height 25
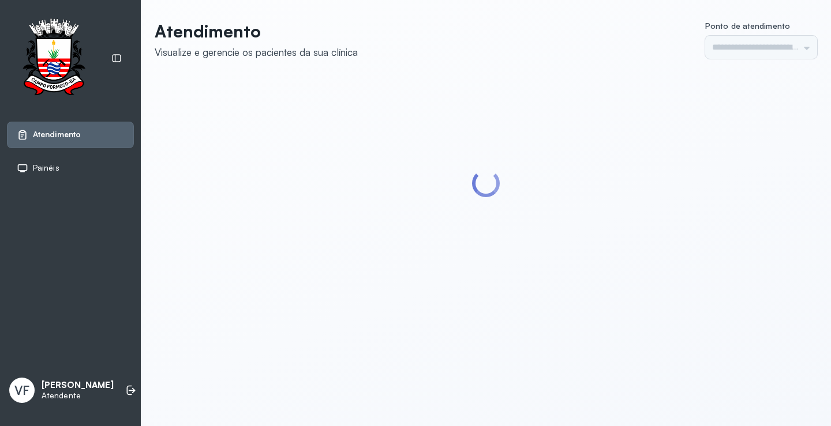
type input "*********"
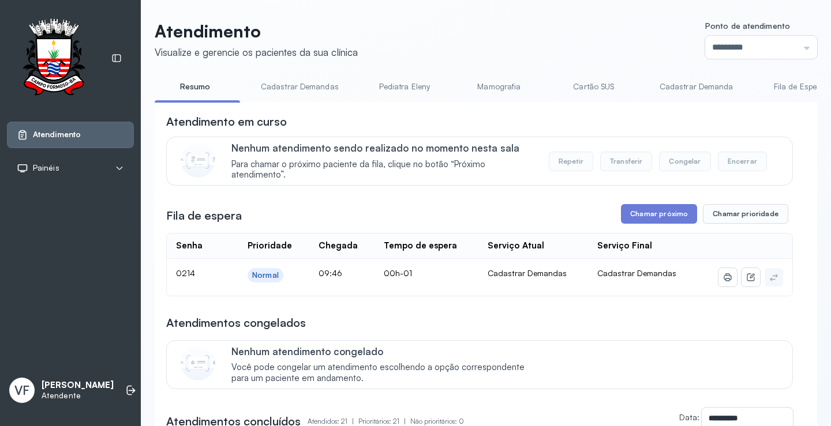
click at [648, 215] on button "Chamar próximo" at bounding box center [659, 214] width 76 height 20
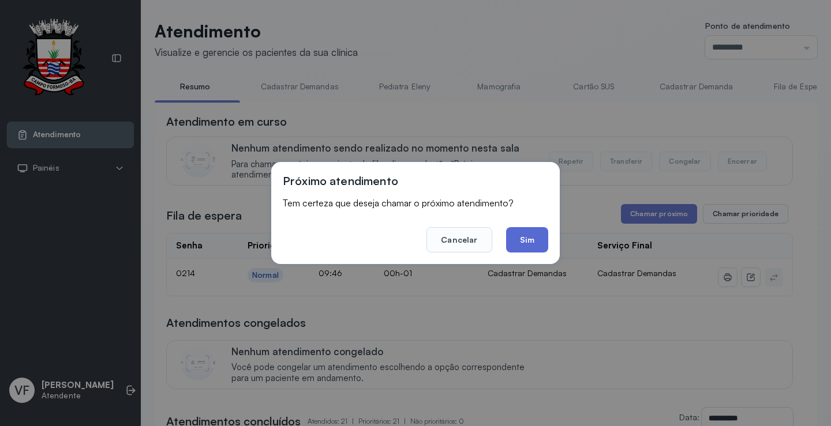
click at [530, 231] on button "Sim" at bounding box center [527, 239] width 42 height 25
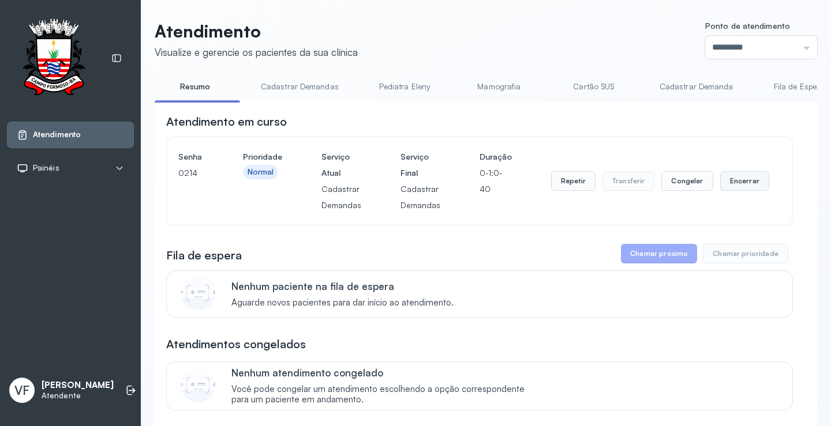
click at [742, 177] on button "Encerrar" at bounding box center [744, 181] width 49 height 20
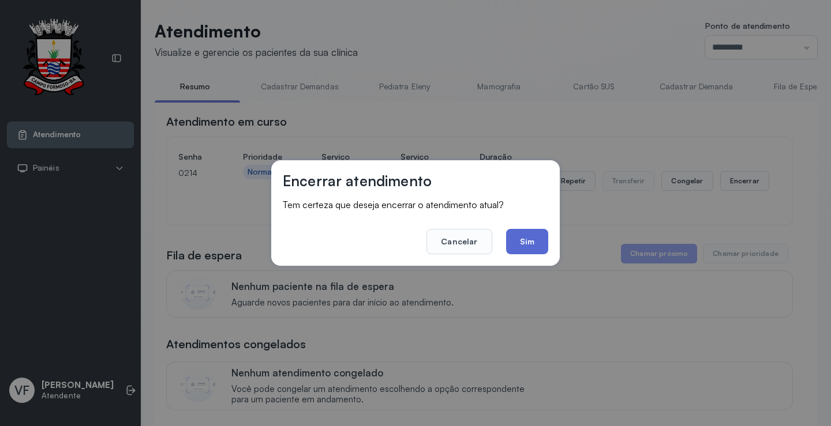
click at [521, 238] on button "Sim" at bounding box center [527, 241] width 42 height 25
